Goal: Check status: Check status

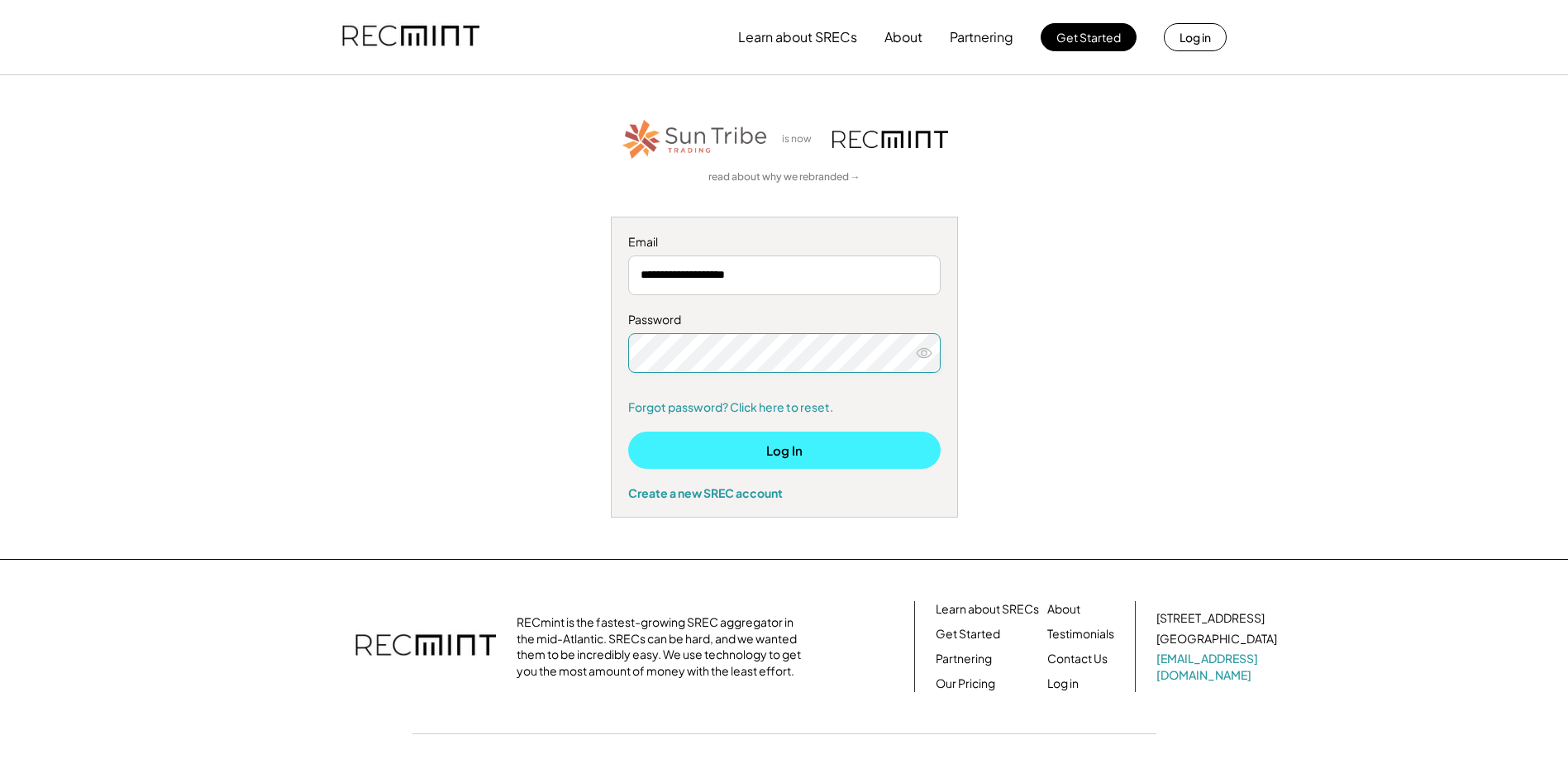
click at [773, 446] on button "Log In" at bounding box center [784, 451] width 312 height 37
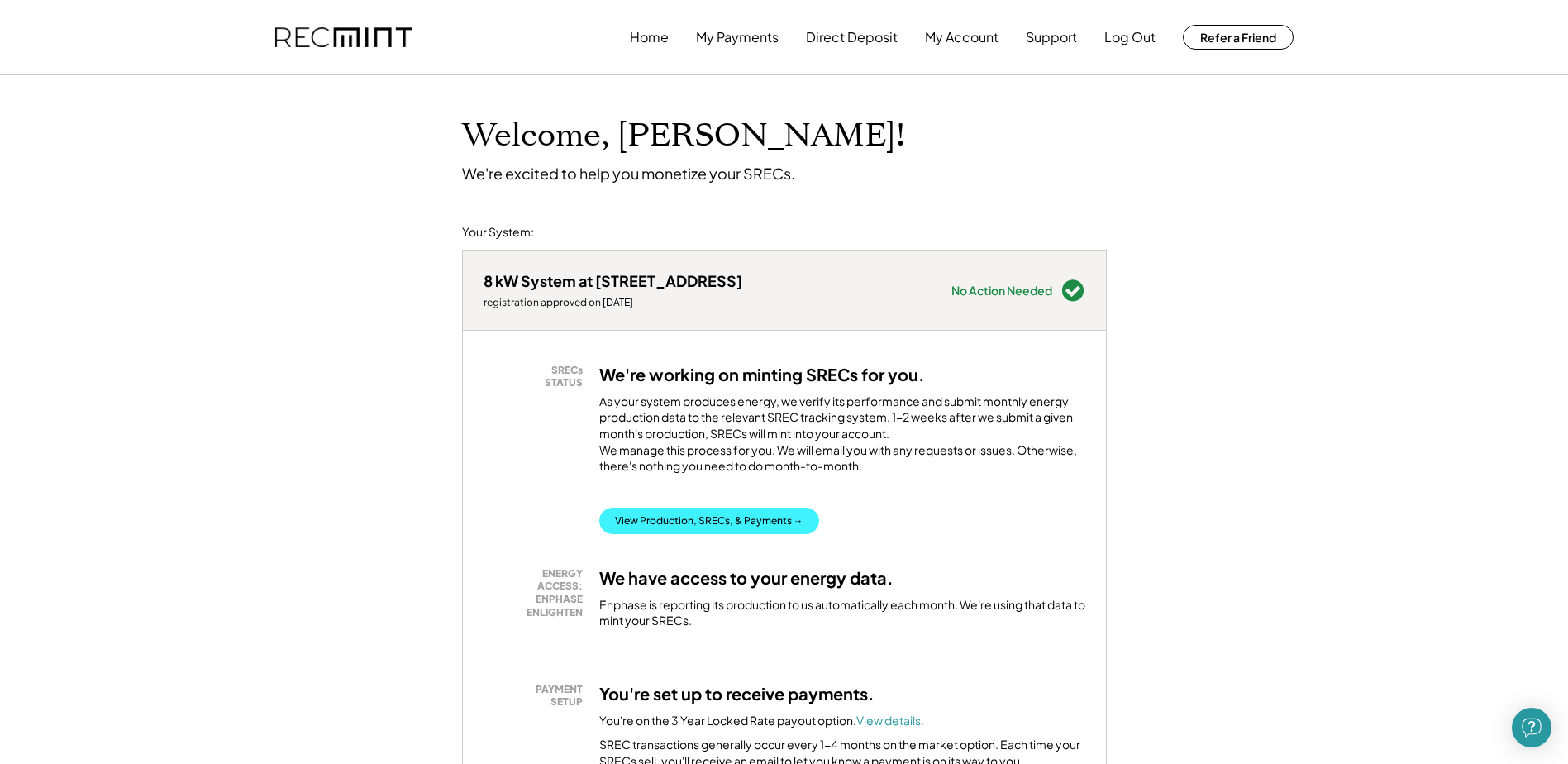
click at [684, 533] on button "View Production, SRECs, & Payments →" at bounding box center [709, 521] width 220 height 26
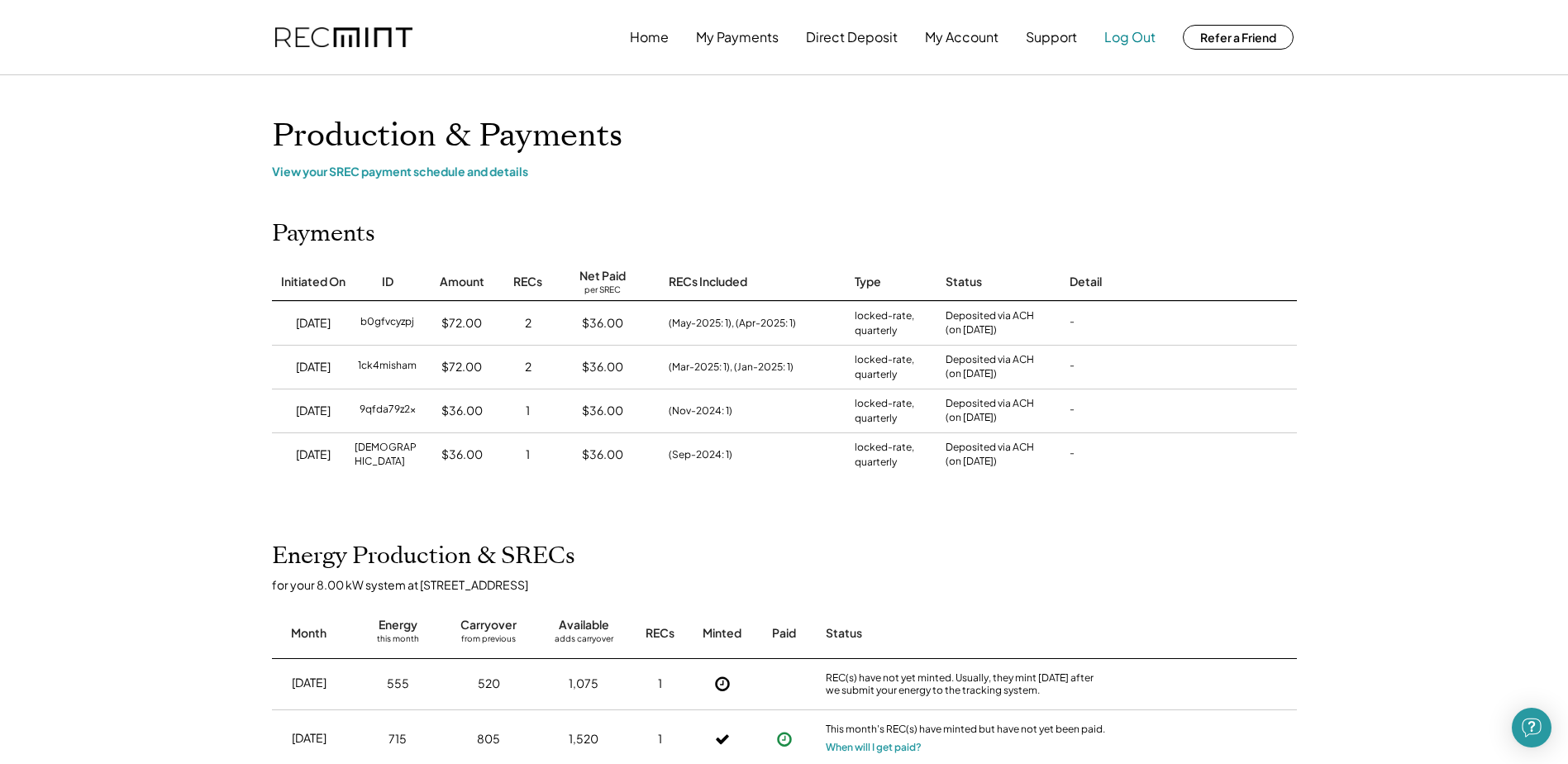
click at [1124, 39] on button "Log Out" at bounding box center [1130, 36] width 51 height 33
